Goal: Answer question/provide support: Share knowledge or assist other users

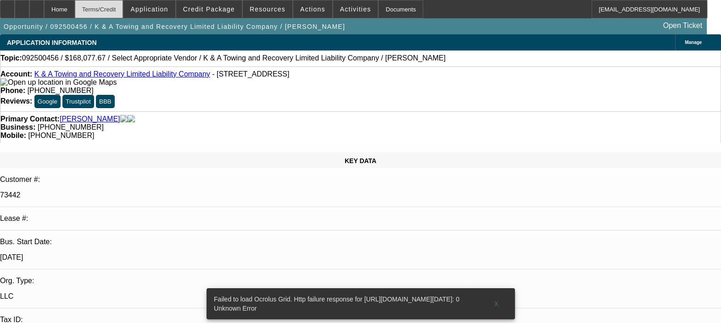
select select "0"
select select "2"
select select "0.1"
select select "4"
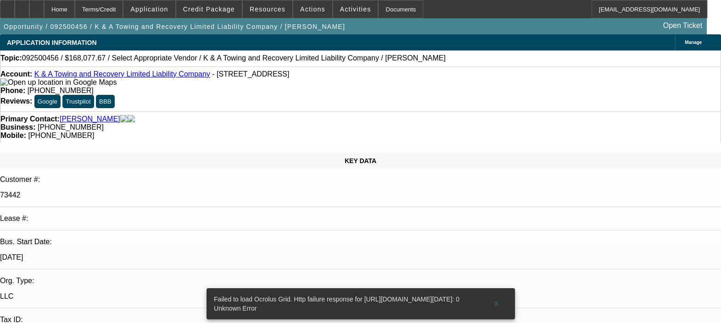
radio input "true"
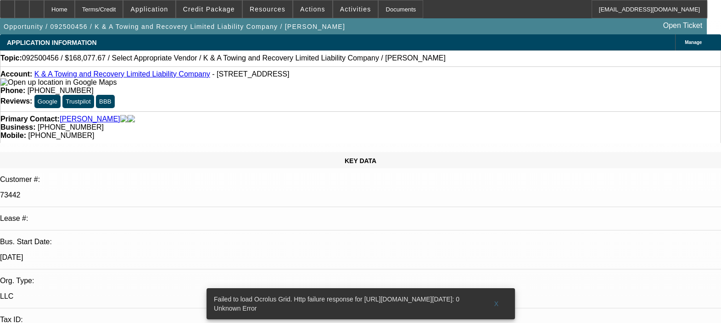
scroll to position [8, 0]
type textarea "HE HAD ISSUES WITH PAYMENTS WAY BACK BEFORE AND IN [DATE]. WAS BEHIND FEW TIMES…"
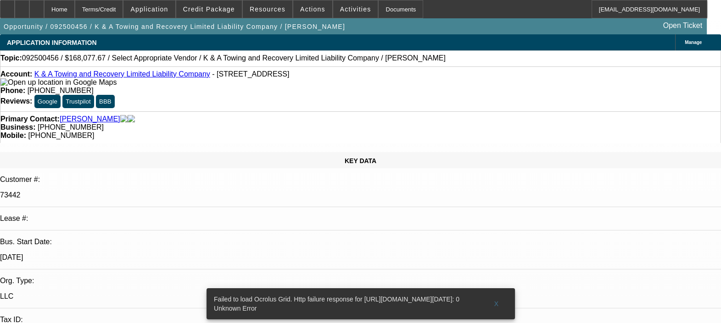
radio input "true"
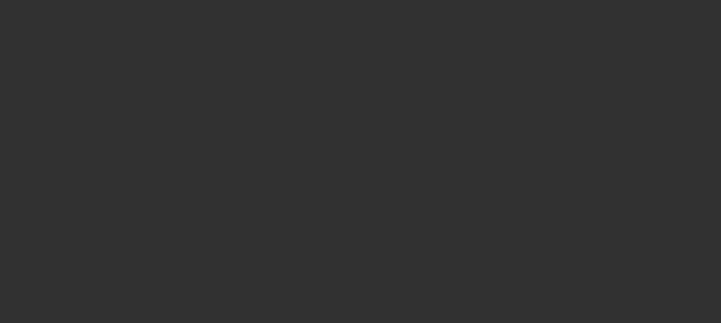
scroll to position [0, 0]
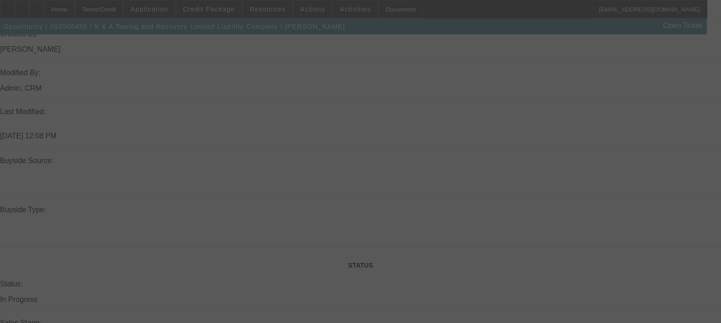
scroll to position [591, 0]
